Goal: Information Seeking & Learning: Learn about a topic

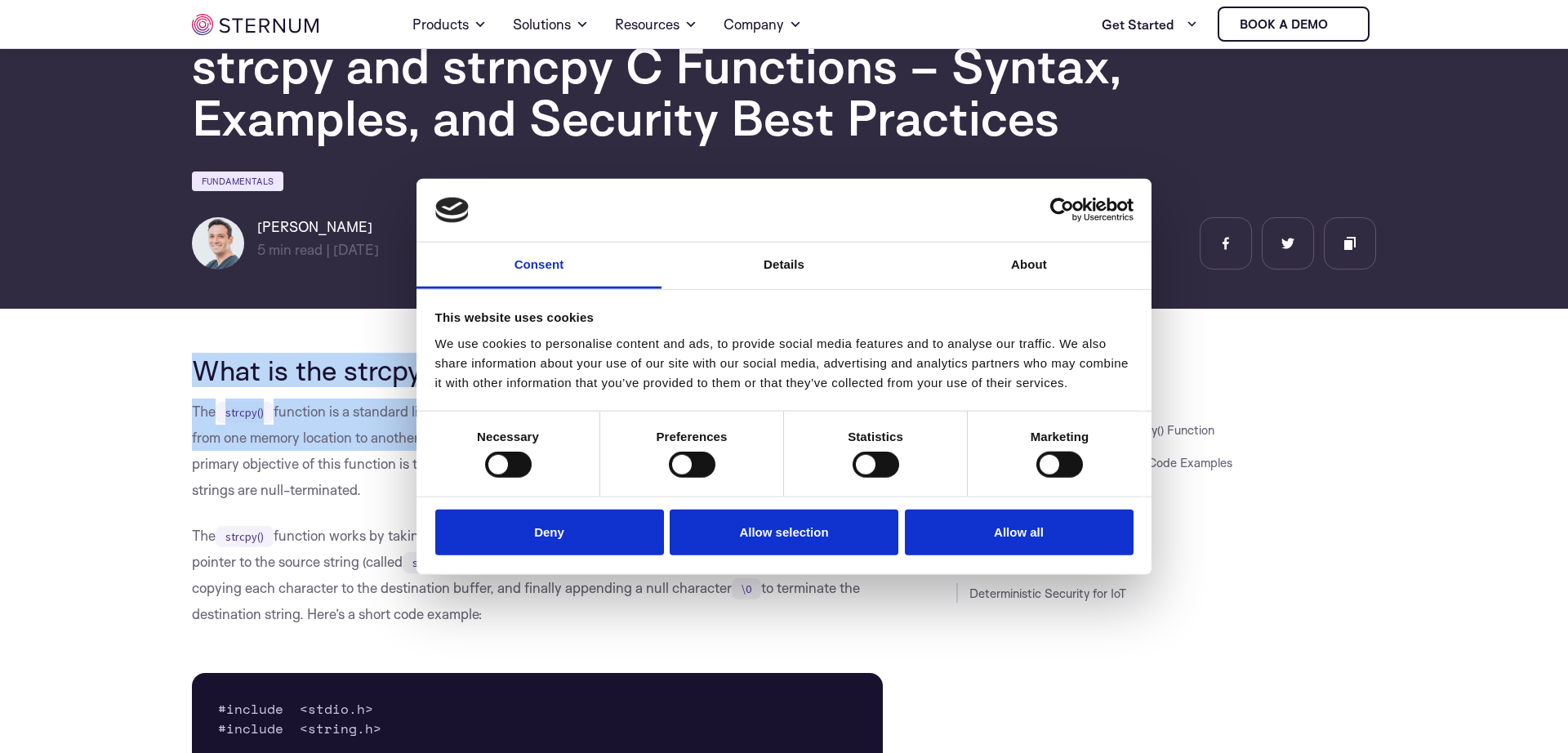
scroll to position [101, 0]
click at [317, 501] on p "The strcpy() function is a standard library function in the C programming langu…" at bounding box center [538, 451] width 691 height 105
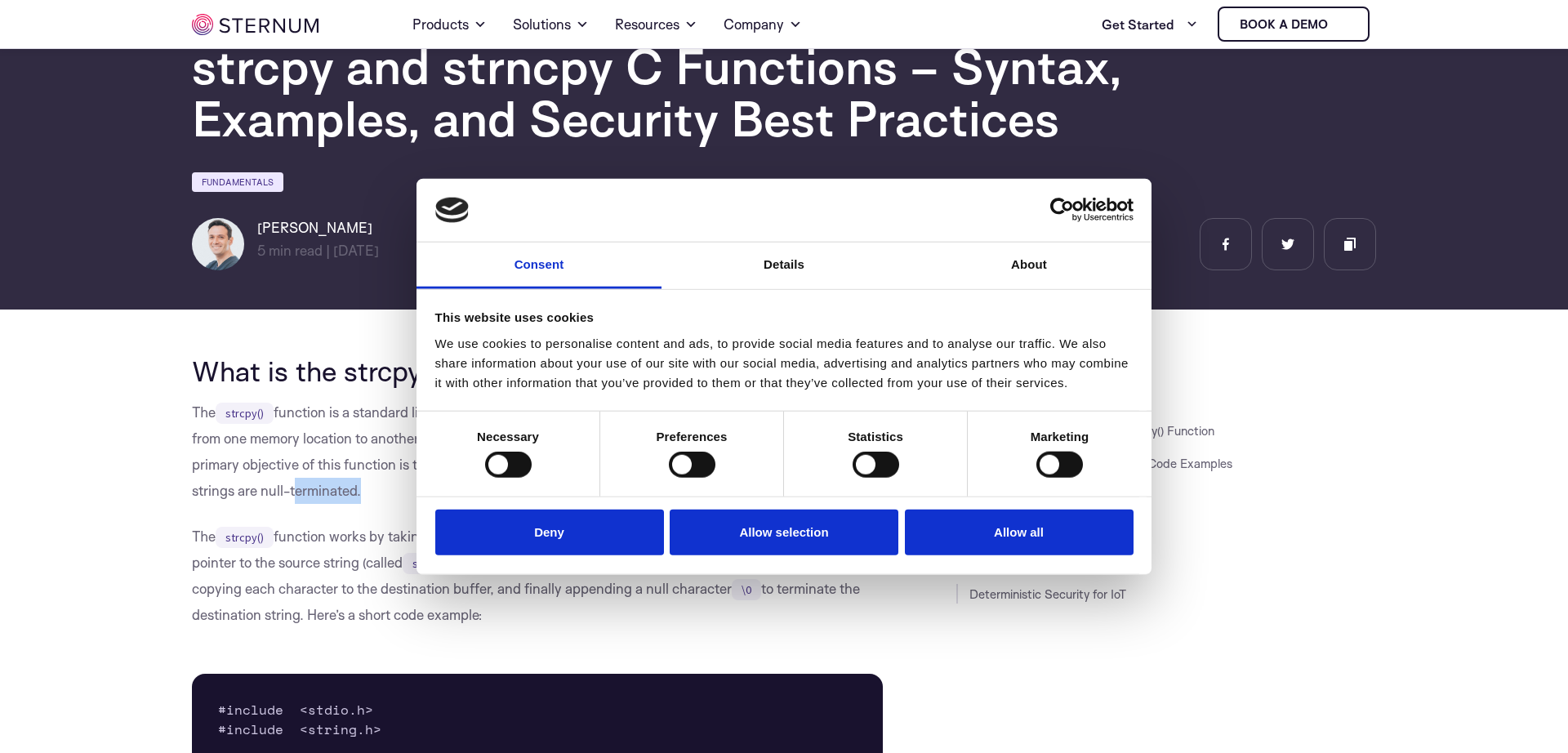
click at [317, 501] on p "The strcpy() function is a standard library function in the C programming langu…" at bounding box center [538, 451] width 691 height 105
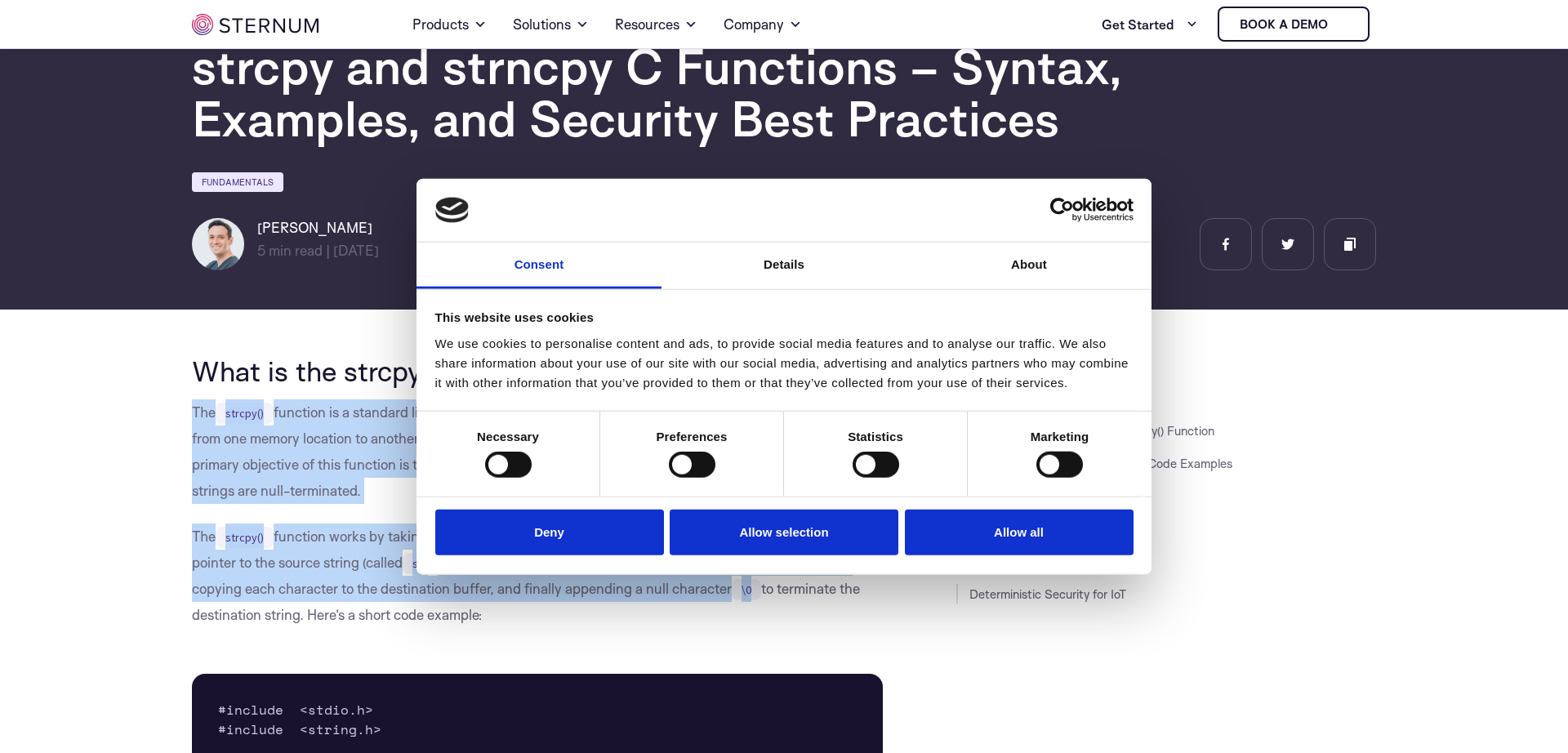
drag, startPoint x: 317, startPoint y: 501, endPoint x: 317, endPoint y: 583, distance: 82.0
click at [317, 579] on p "The strcpy() function works by taking two arguments: a pointer to the destinati…" at bounding box center [538, 576] width 691 height 105
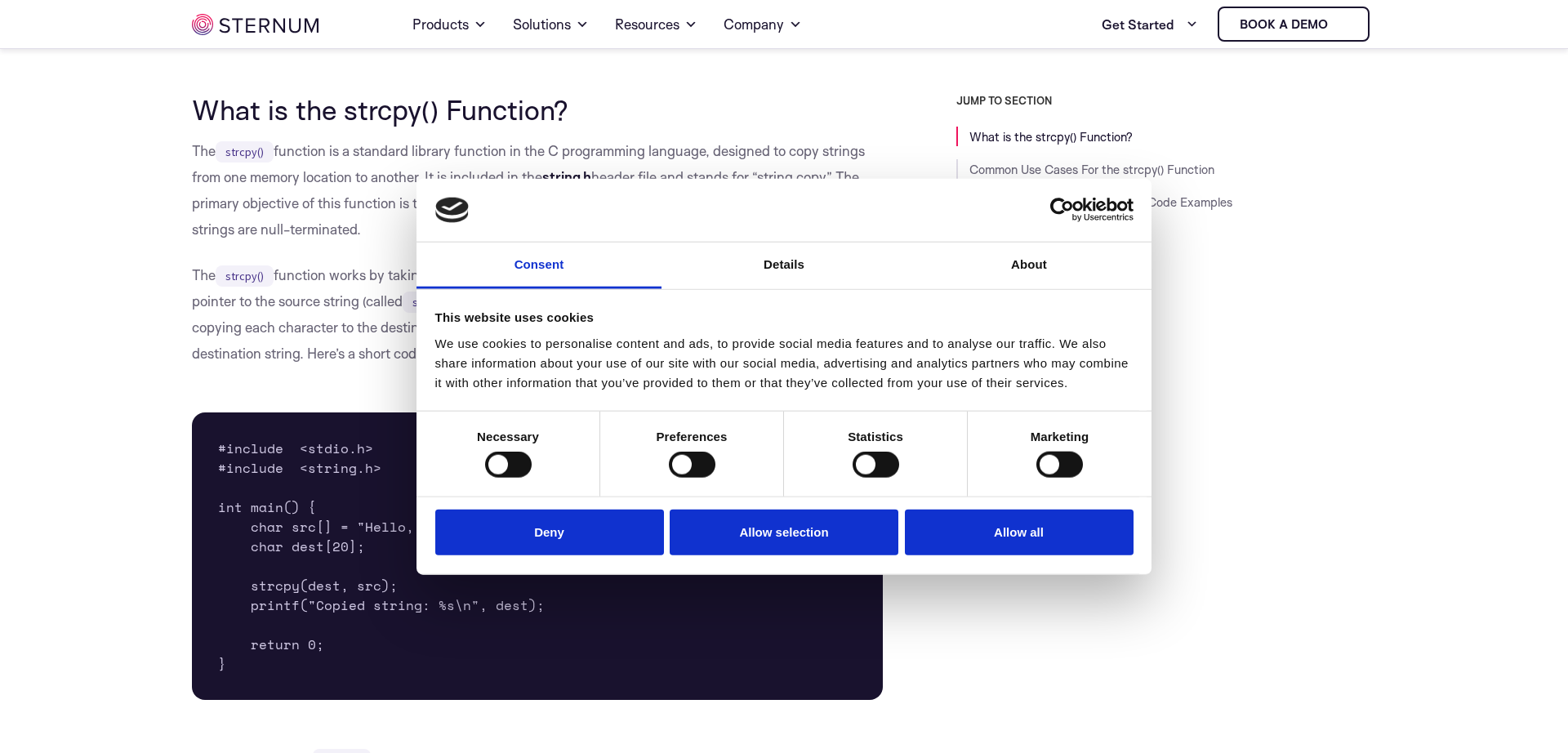
scroll to position [214, 0]
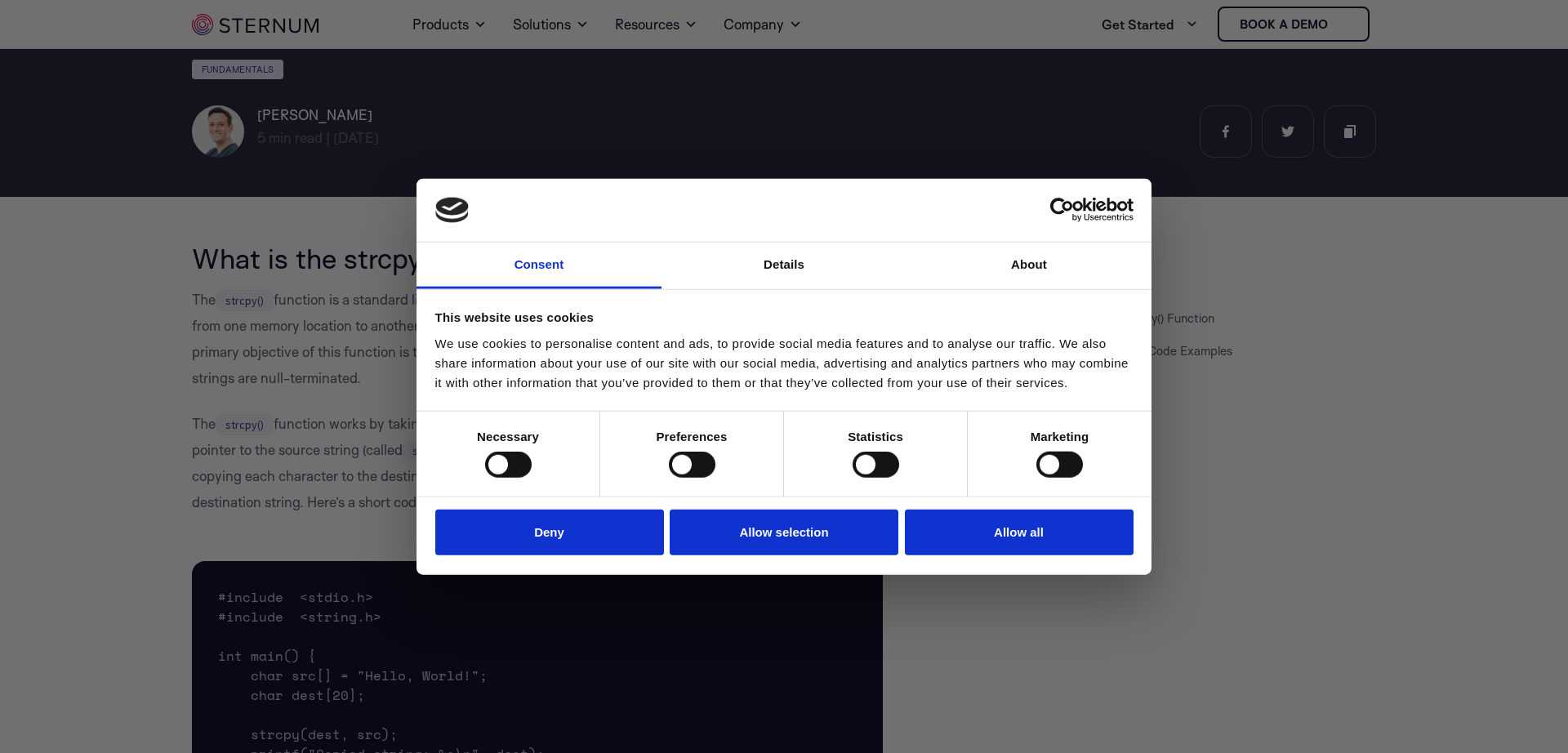
click at [245, 280] on div at bounding box center [791, 380] width 1583 height 760
drag, startPoint x: 1006, startPoint y: 540, endPoint x: 908, endPoint y: 503, distance: 104.8
click at [1005, 540] on button "Allow all" at bounding box center [1019, 531] width 228 height 46
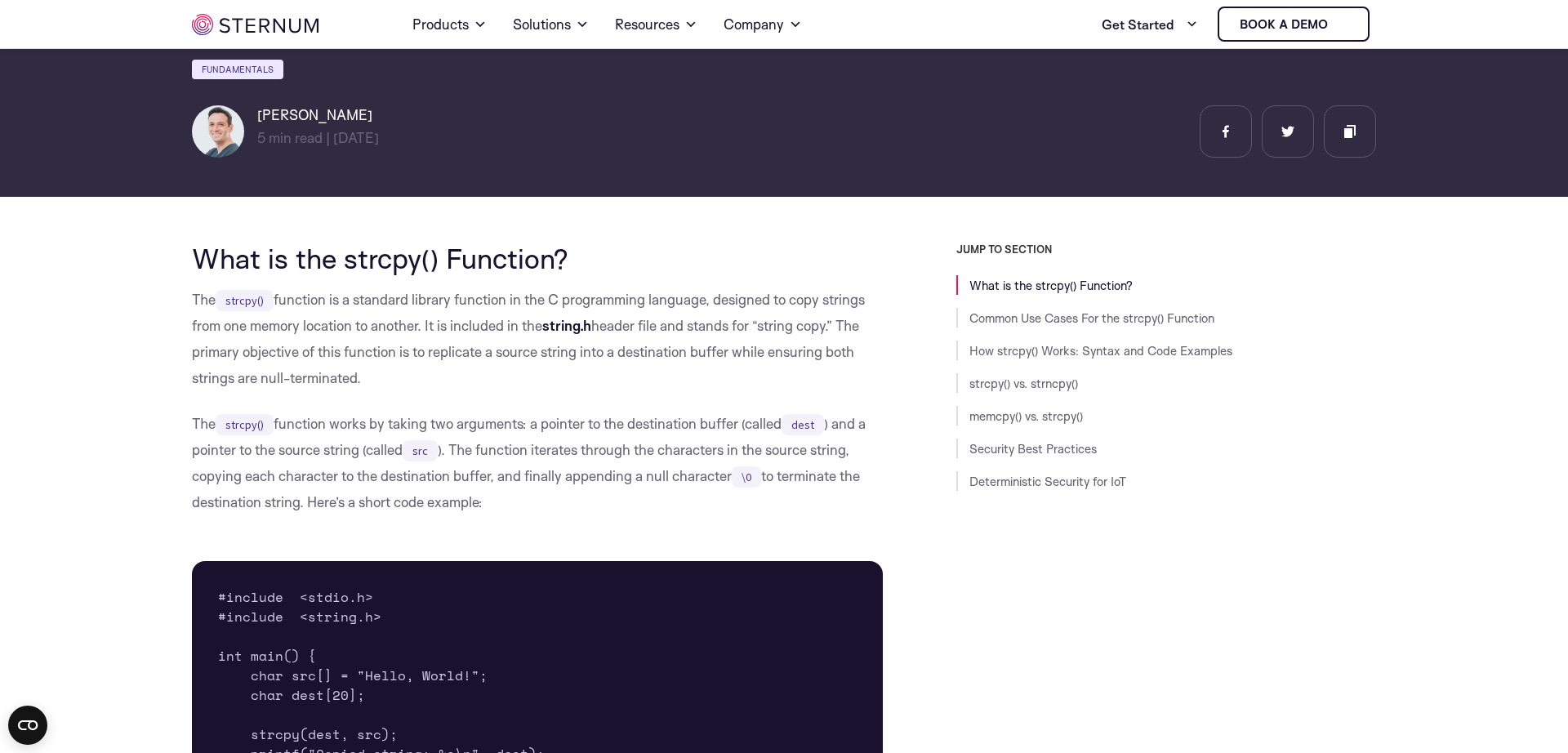
scroll to position [890, 0]
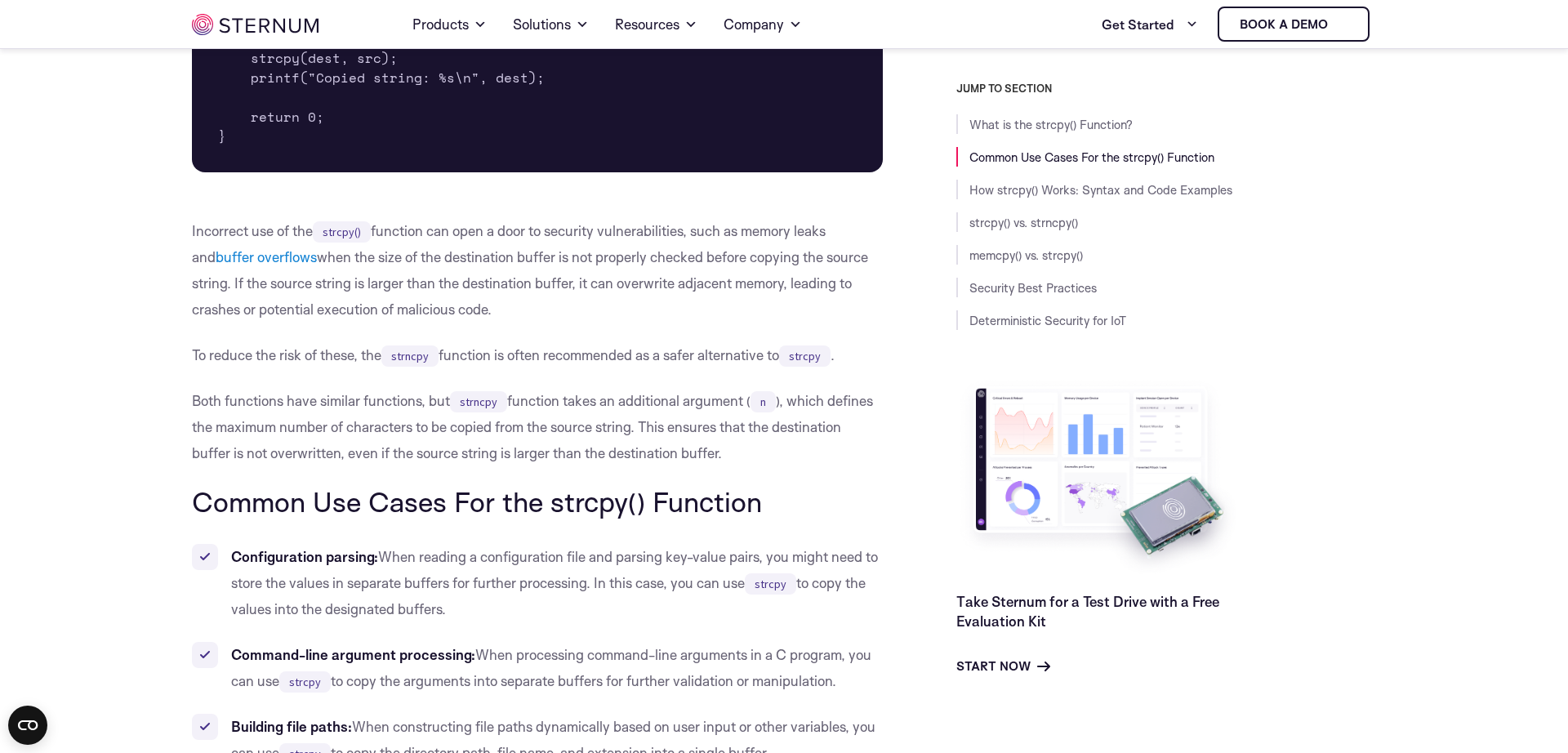
click at [682, 264] on p "Incorrect use of the strcpy() function can open a door to security vulnerabilit…" at bounding box center [538, 270] width 691 height 105
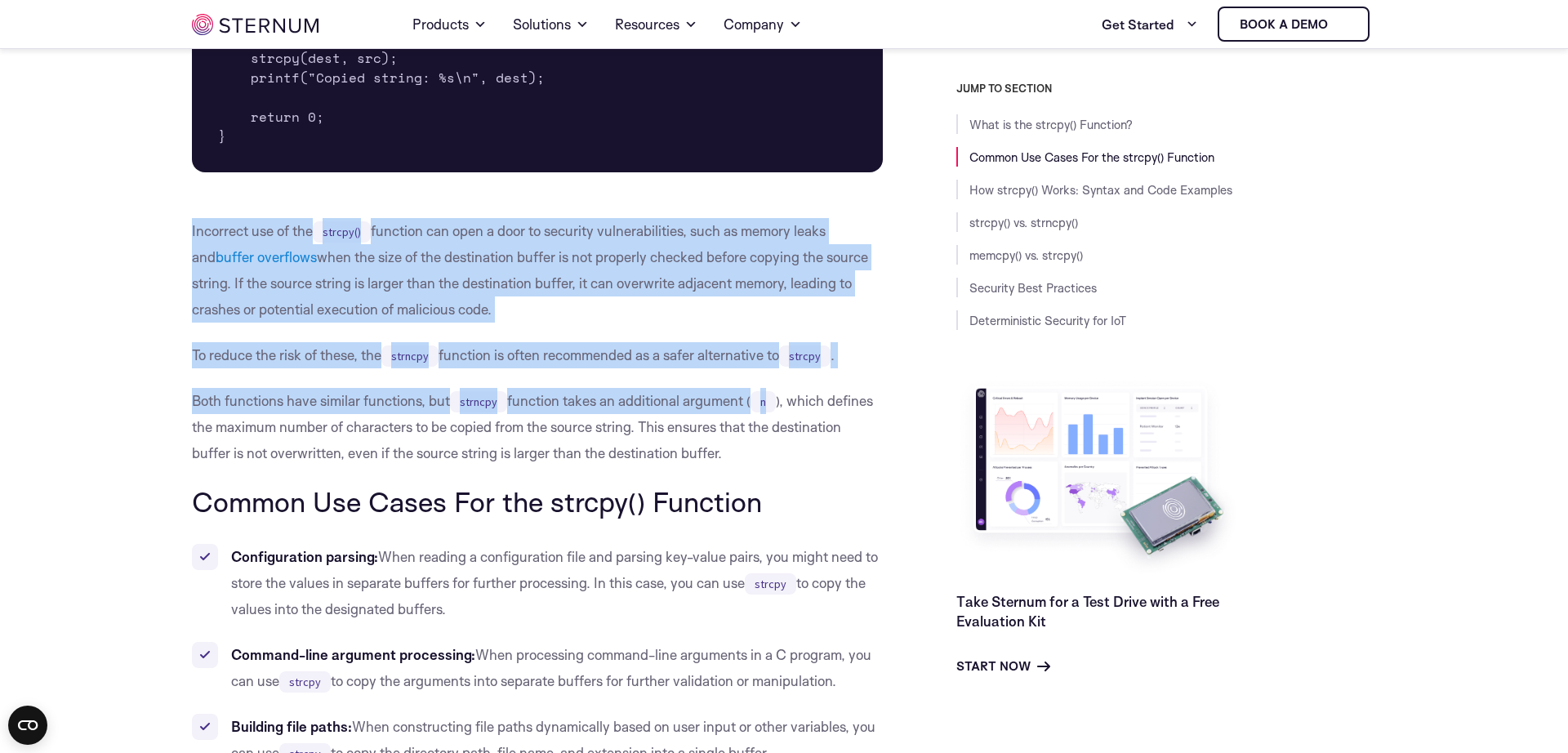
drag, startPoint x: 682, startPoint y: 264, endPoint x: 697, endPoint y: 465, distance: 201.6
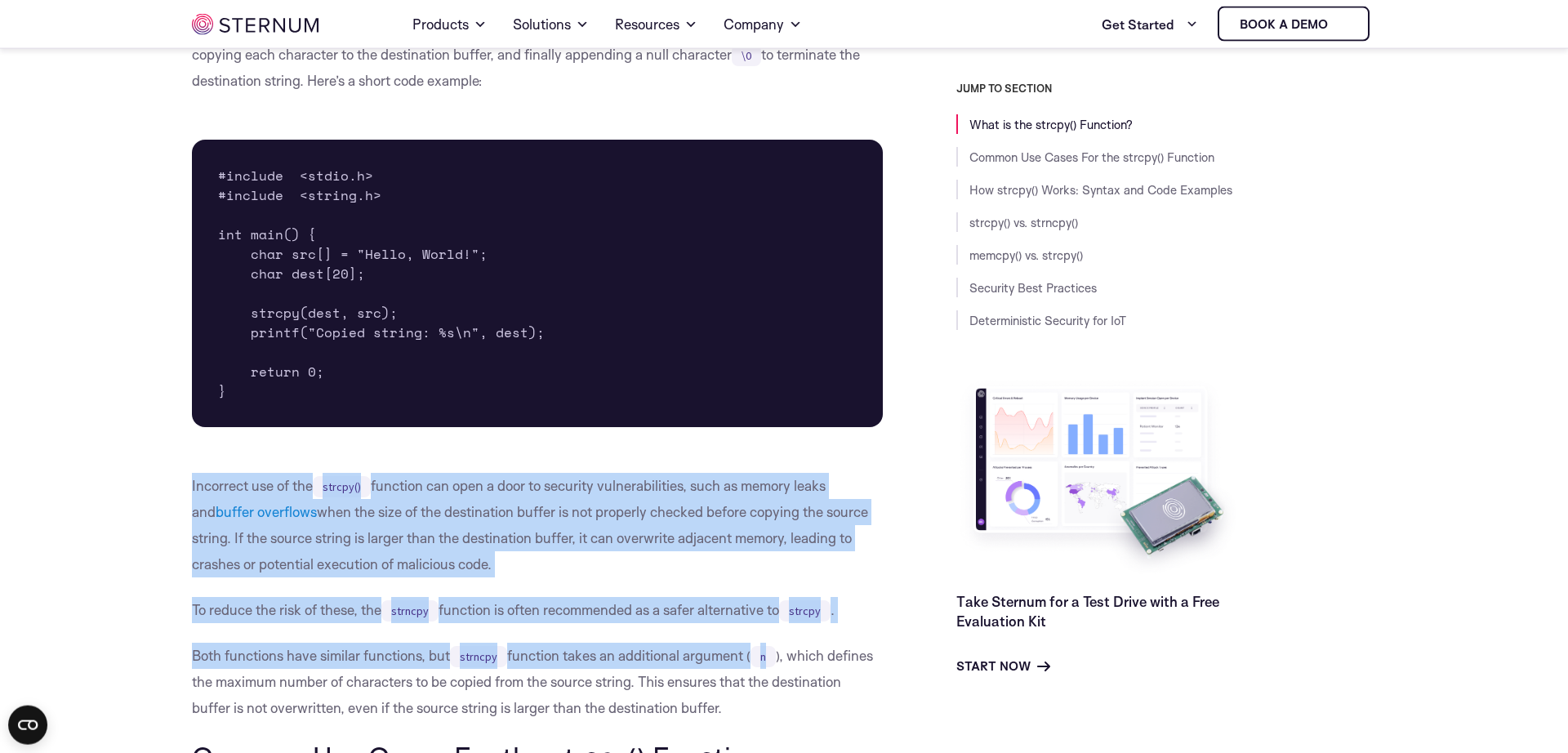
scroll to position [552, 0]
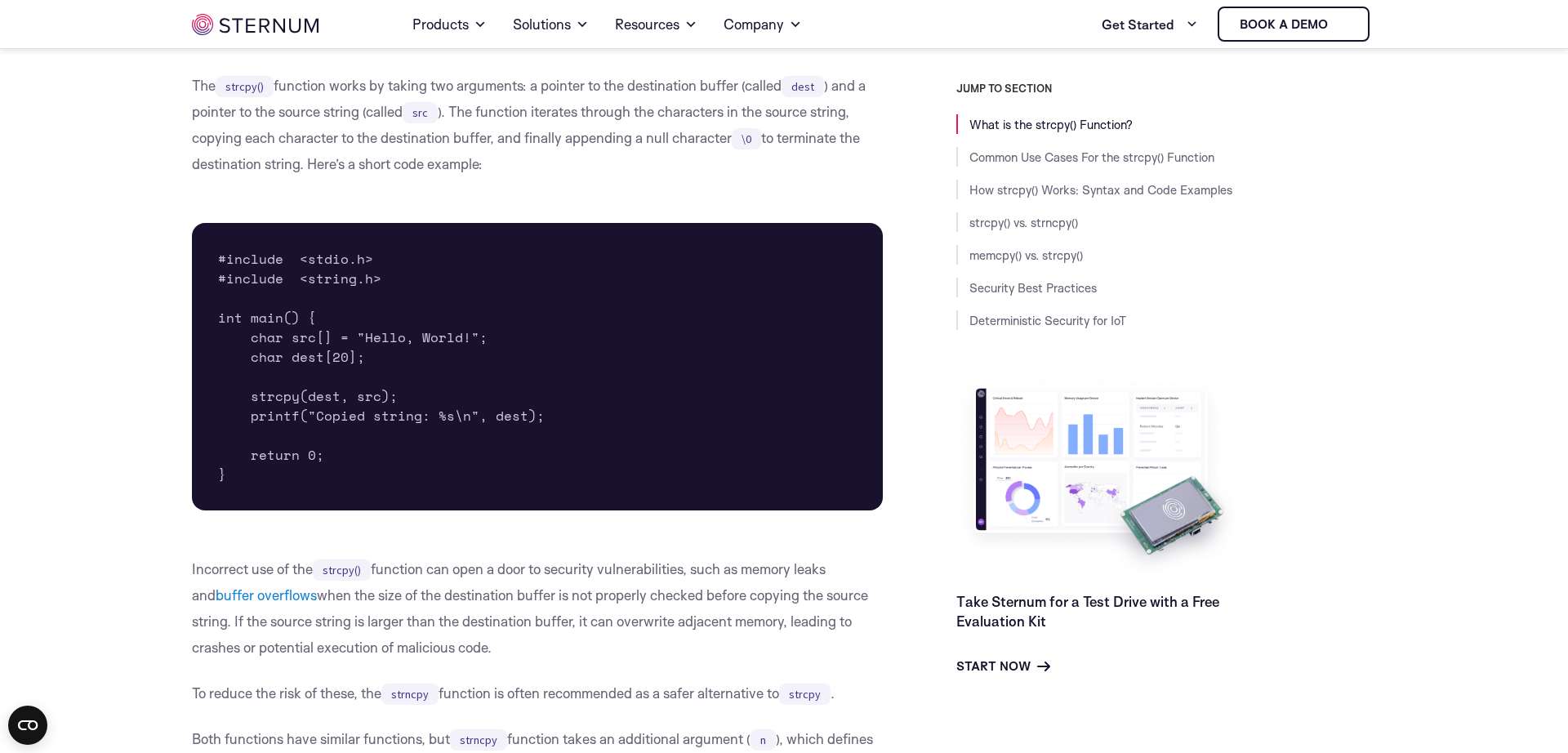
click at [364, 400] on pre "#include <stdio.h> #include <string.h> int main() { char src[] = "Hello, World!…" at bounding box center [538, 366] width 691 height 287
drag, startPoint x: 364, startPoint y: 400, endPoint x: 337, endPoint y: 401, distance: 27.0
click at [354, 401] on pre "#include <stdio.h> #include <string.h> int main() { char src[] = "Hello, World!…" at bounding box center [538, 366] width 691 height 287
click at [311, 403] on pre "#include <stdio.h> #include <string.h> int main() { char src[] = "Hello, World!…" at bounding box center [538, 366] width 691 height 287
click at [313, 402] on pre "#include <stdio.h> #include <string.h> int main() { char src[] = "Hello, World!…" at bounding box center [538, 366] width 691 height 287
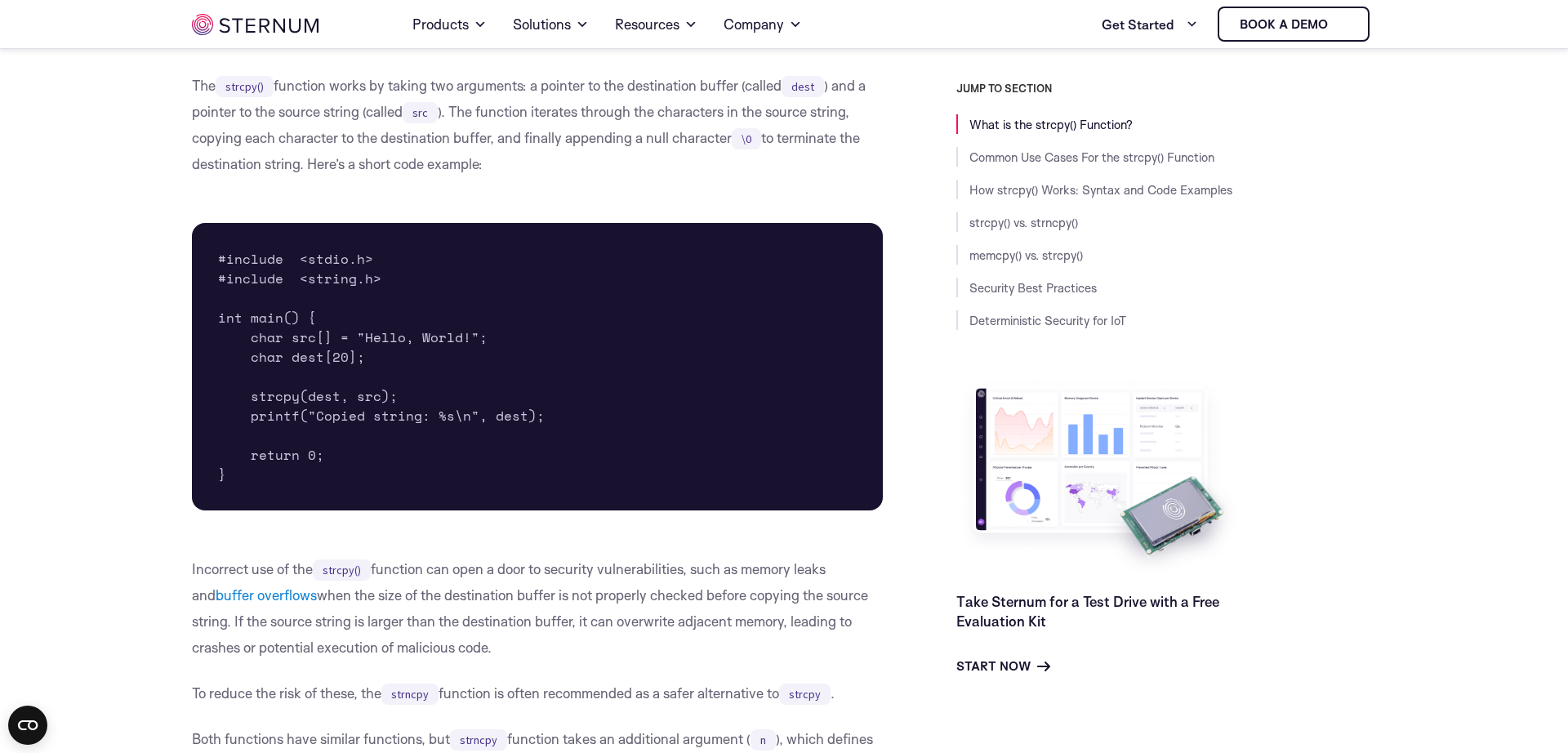
click at [367, 391] on pre "#include <stdio.h> #include <string.h> int main() { char src[] = "Hello, World!…" at bounding box center [538, 366] width 691 height 287
drag, startPoint x: 361, startPoint y: 391, endPoint x: 327, endPoint y: 396, distance: 34.4
click at [360, 392] on pre "#include <stdio.h> #include <string.h> int main() { char src[] = "Hello, World!…" at bounding box center [538, 366] width 691 height 287
click at [327, 396] on pre "#include <stdio.h> #include <string.h> int main() { char src[] = "Hello, World!…" at bounding box center [538, 366] width 691 height 287
drag, startPoint x: 327, startPoint y: 396, endPoint x: 367, endPoint y: 397, distance: 40.0
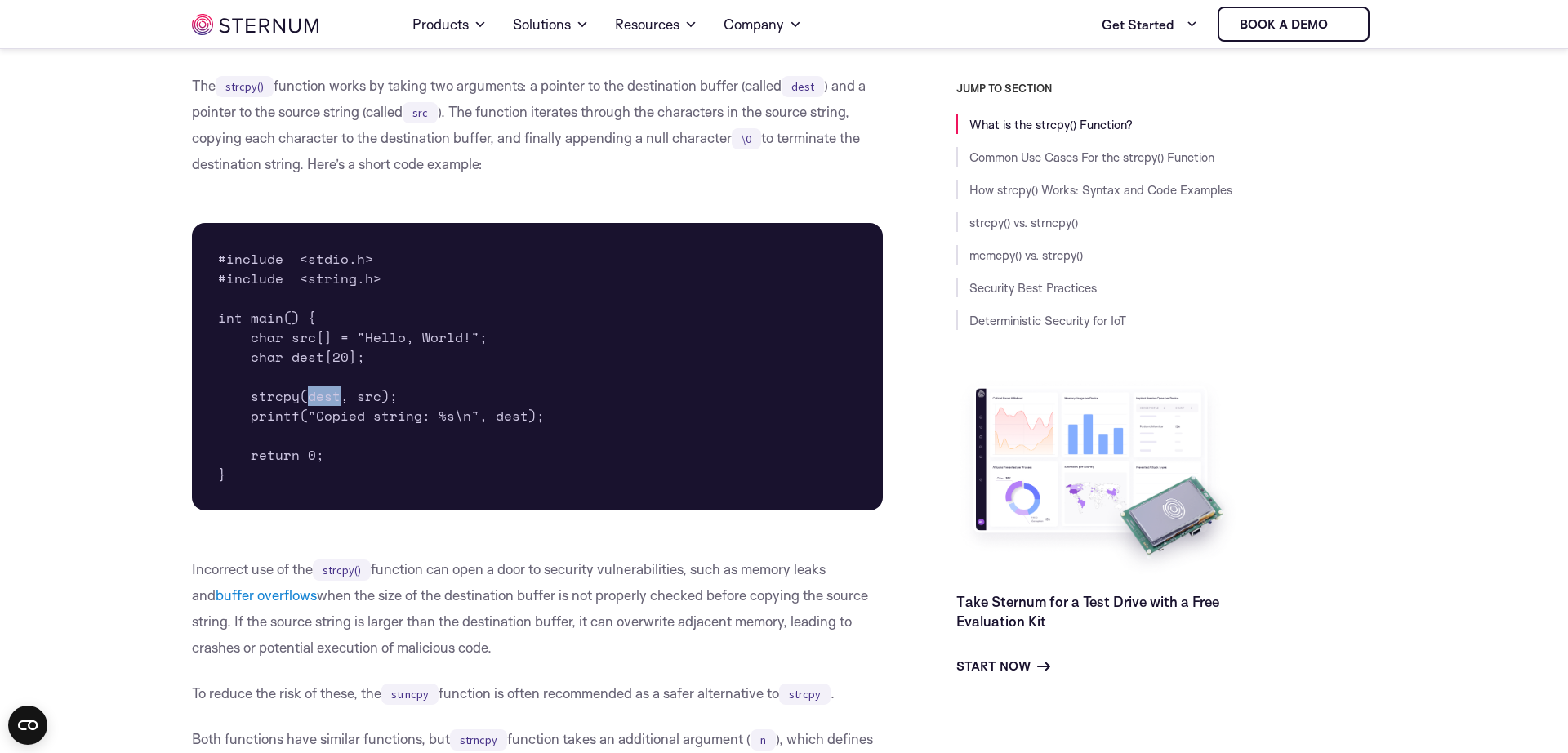
click at [329, 397] on pre "#include <stdio.h> #include <string.h> int main() { char src[] = "Hello, World!…" at bounding box center [538, 366] width 691 height 287
click at [367, 397] on pre "#include <stdio.h> #include <string.h> int main() { char src[] = "Hello, World!…" at bounding box center [538, 366] width 691 height 287
drag, startPoint x: 367, startPoint y: 397, endPoint x: 319, endPoint y: 401, distance: 48.2
click at [365, 399] on pre "#include <stdio.h> #include <string.h> int main() { char src[] = "Hello, World!…" at bounding box center [538, 366] width 691 height 287
click at [317, 401] on pre "#include <stdio.h> #include <string.h> int main() { char src[] = "Hello, World!…" at bounding box center [538, 366] width 691 height 287
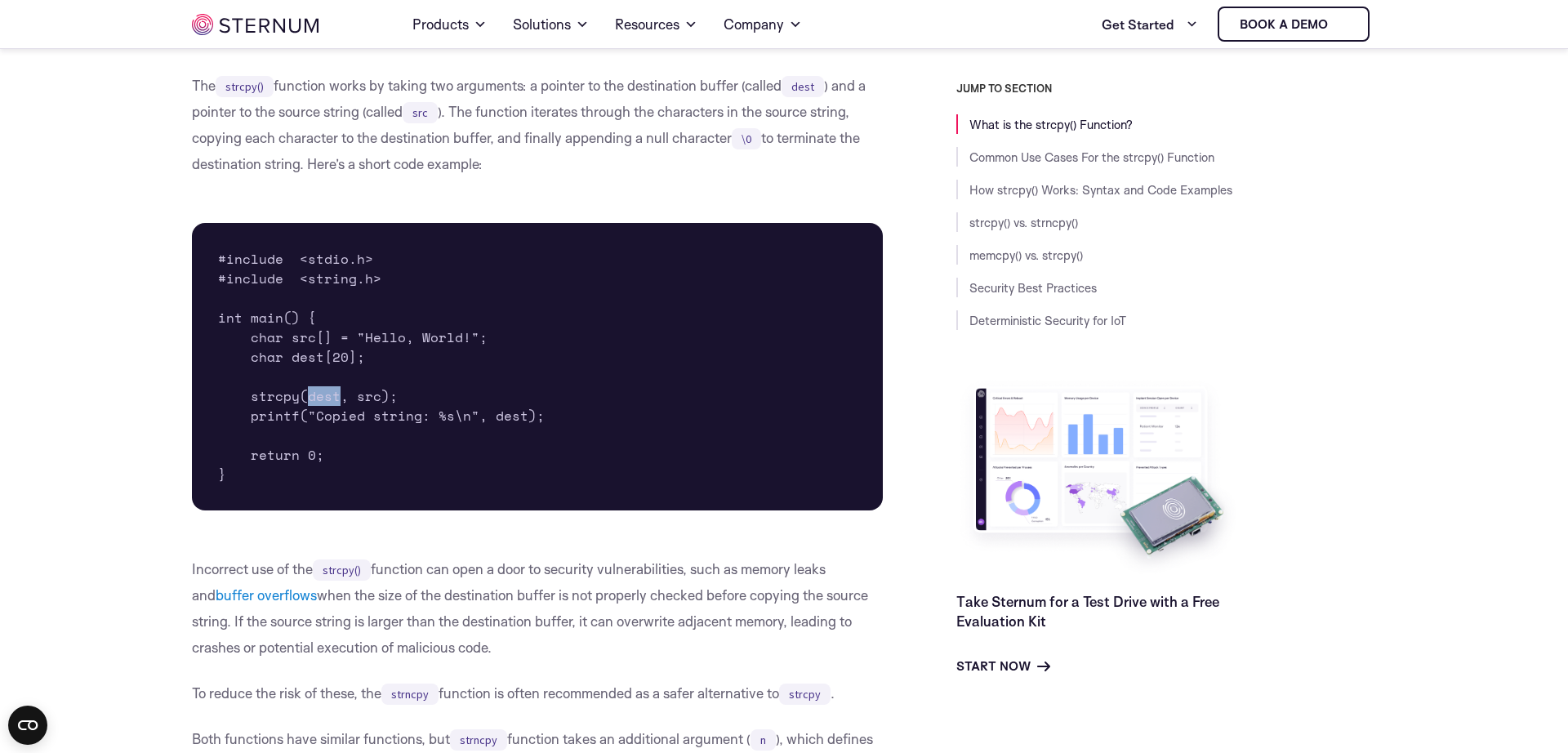
drag, startPoint x: 317, startPoint y: 401, endPoint x: 364, endPoint y: 396, distance: 47.3
click at [325, 400] on pre "#include <stdio.h> #include <string.h> int main() { char src[] = "Hello, World!…" at bounding box center [538, 366] width 691 height 287
click at [364, 396] on pre "#include <stdio.h> #include <string.h> int main() { char src[] = "Hello, World!…" at bounding box center [538, 366] width 691 height 287
click at [321, 396] on pre "#include <stdio.h> #include <string.h> int main() { char src[] = "Hello, World!…" at bounding box center [538, 366] width 691 height 287
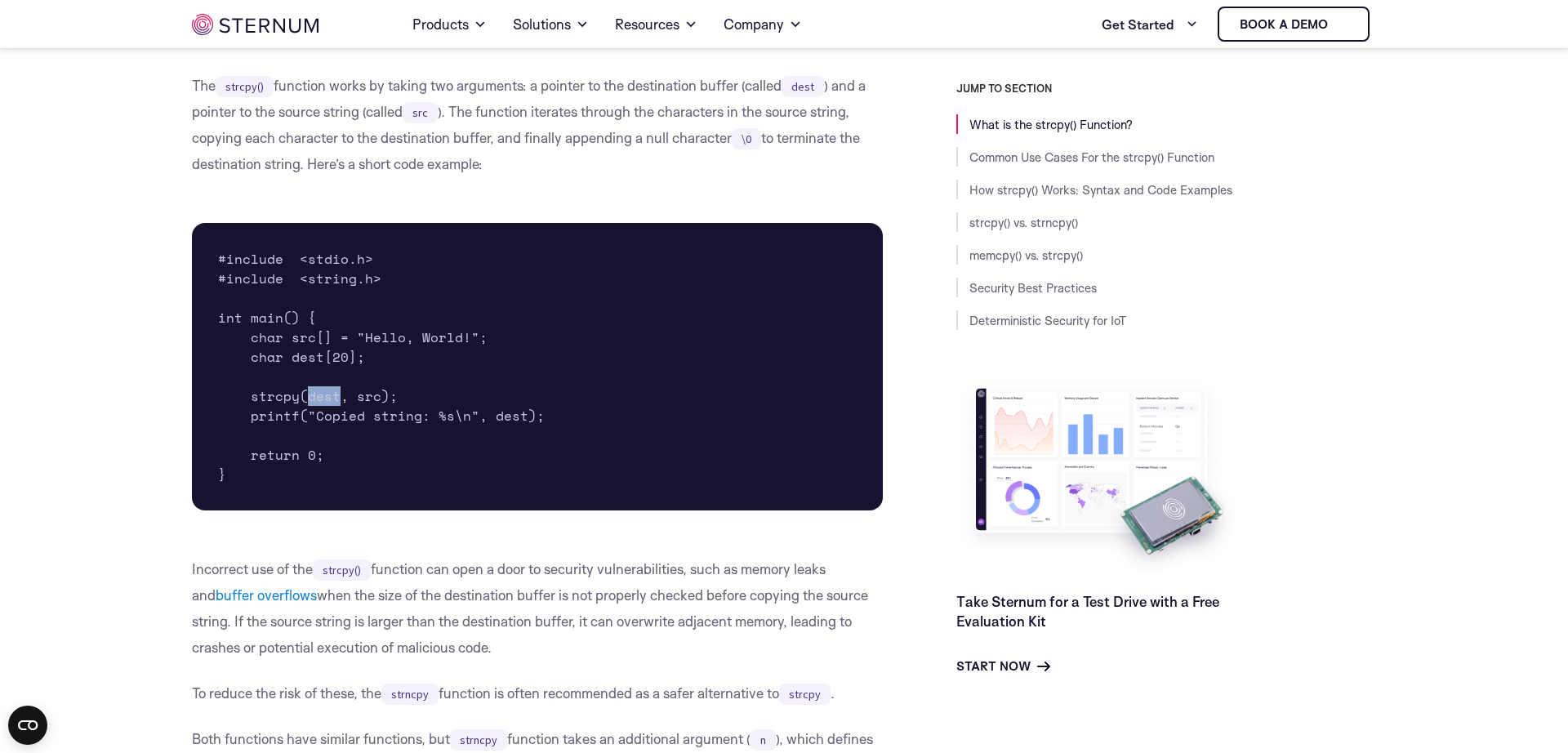
drag, startPoint x: 321, startPoint y: 396, endPoint x: 340, endPoint y: 396, distance: 19.0
click at [325, 396] on pre "#include <stdio.h> #include <string.h> int main() { char src[] = "Hello, World!…" at bounding box center [538, 366] width 691 height 287
click at [365, 396] on pre "#include <stdio.h> #include <string.h> int main() { char src[] = "Hello, World!…" at bounding box center [538, 366] width 691 height 287
drag, startPoint x: 365, startPoint y: 396, endPoint x: 332, endPoint y: 396, distance: 33.0
click at [364, 396] on pre "#include <stdio.h> #include <string.h> int main() { char src[] = "Hello, World!…" at bounding box center [538, 366] width 691 height 287
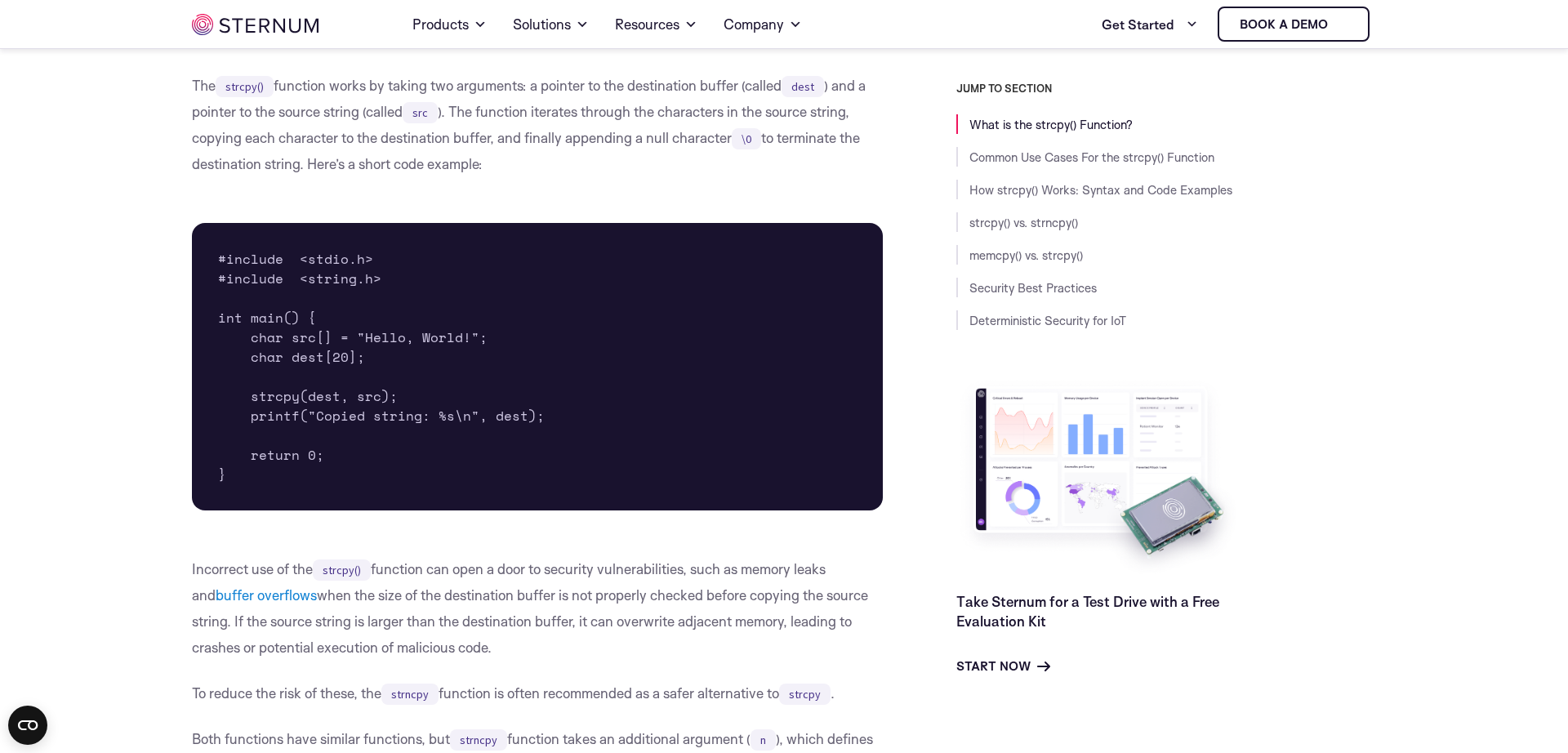
click at [317, 396] on pre "#include <stdio.h> #include <string.h> int main() { char src[] = "Hello, World!…" at bounding box center [538, 366] width 691 height 287
drag, startPoint x: 317, startPoint y: 396, endPoint x: 347, endPoint y: 397, distance: 30.0
click at [319, 397] on pre "#include <stdio.h> #include <string.h> int main() { char src[] = "Hello, World!…" at bounding box center [538, 366] width 691 height 287
click at [360, 397] on pre "#include <stdio.h> #include <string.h> int main() { char src[] = "Hello, World!…" at bounding box center [538, 366] width 691 height 287
